Goal: Task Accomplishment & Management: Manage account settings

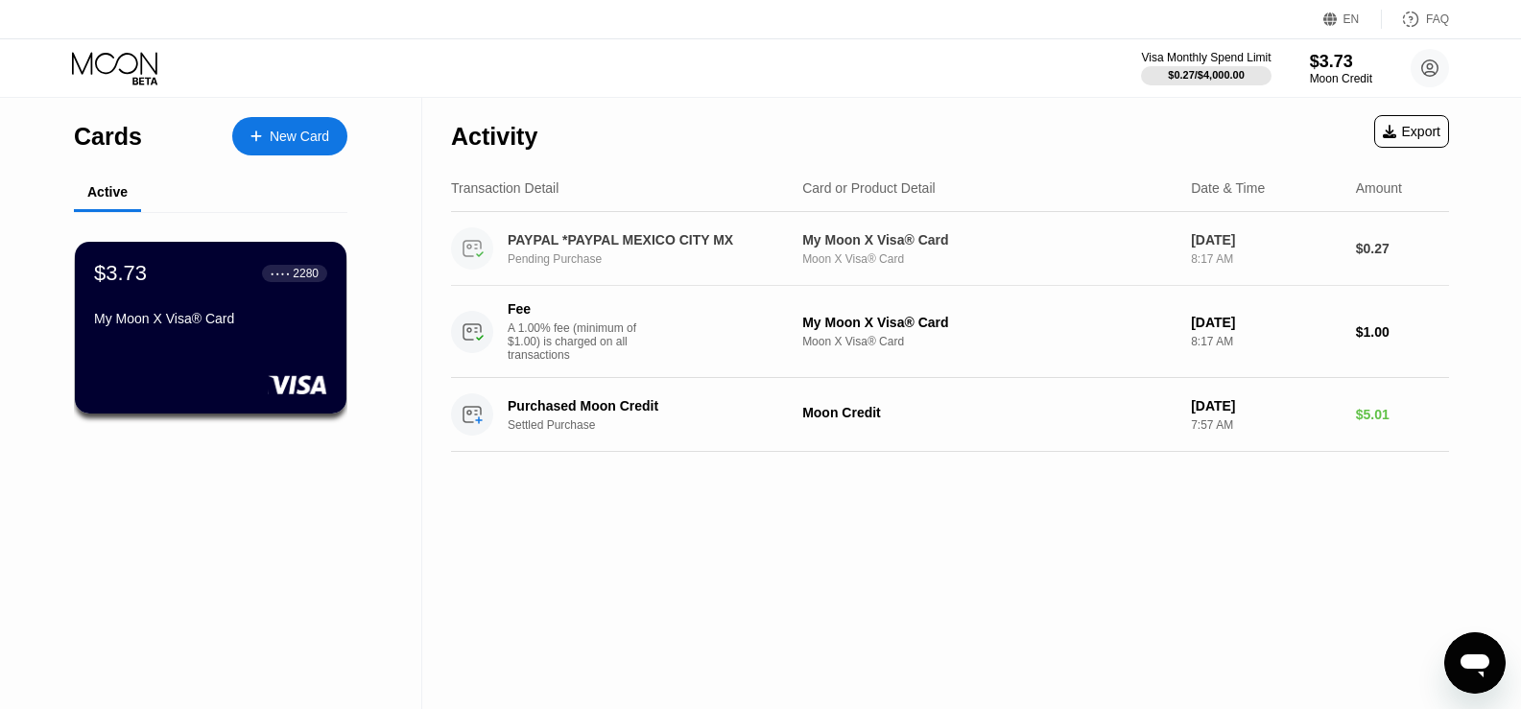
click at [672, 245] on div "PAYPAL *PAYPAL MEXICO CITY MX" at bounding box center [647, 239] width 281 height 15
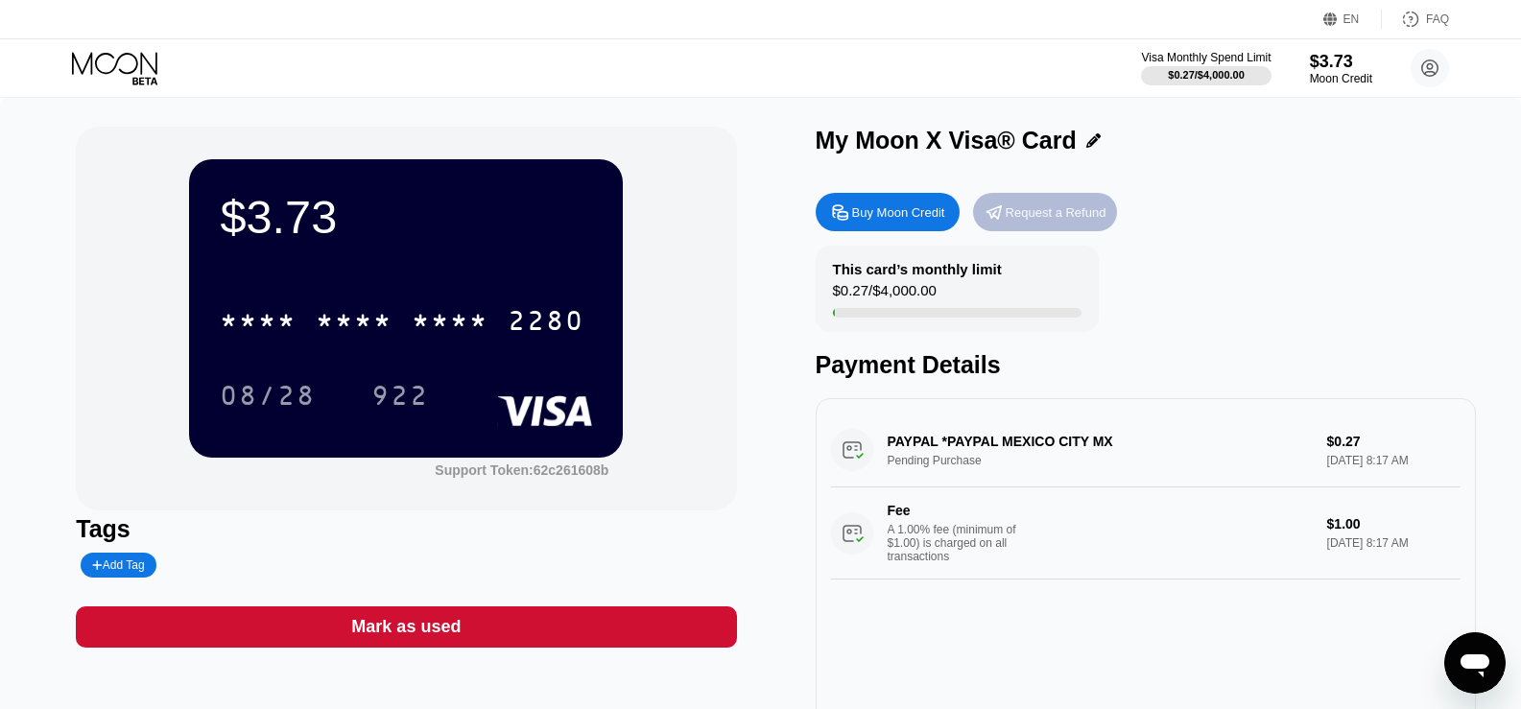
click at [1082, 221] on div "Request a Refund" at bounding box center [1055, 212] width 101 height 16
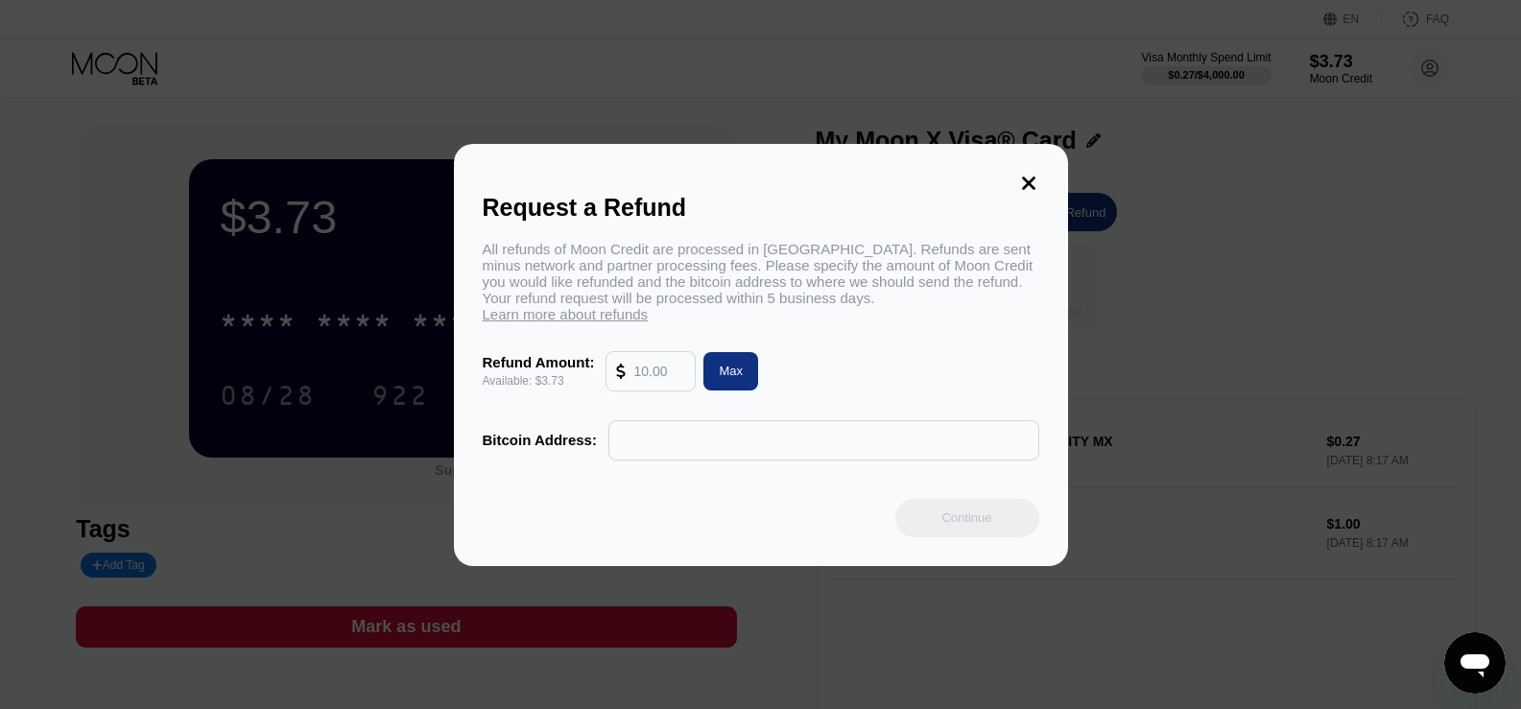
click at [1022, 190] on icon at bounding box center [1028, 183] width 21 height 21
